Goal: Information Seeking & Learning: Learn about a topic

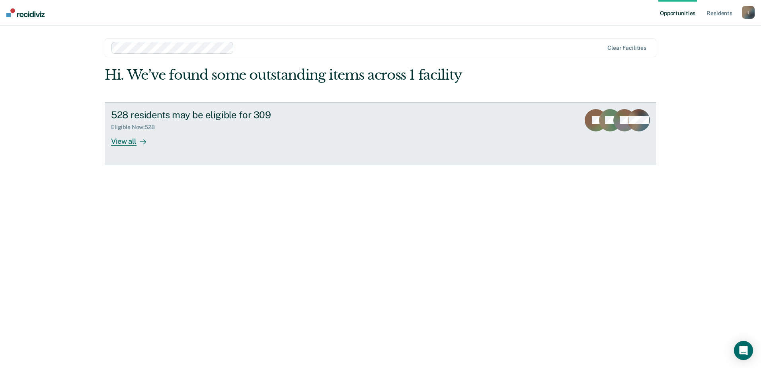
click at [127, 141] on div "View all" at bounding box center [133, 138] width 45 height 16
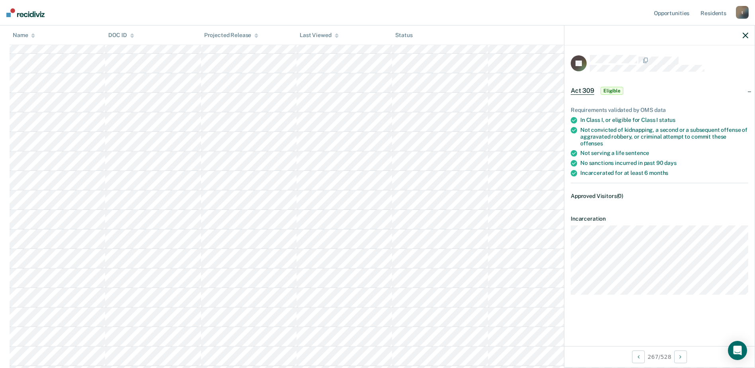
scroll to position [5509, 0]
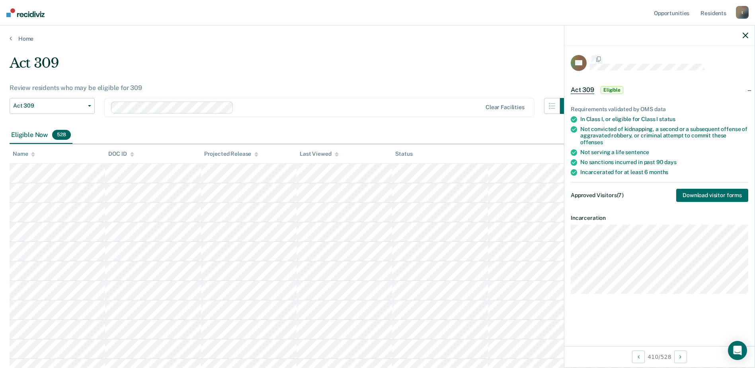
scroll to position [8002, 0]
